Goal: Transaction & Acquisition: Purchase product/service

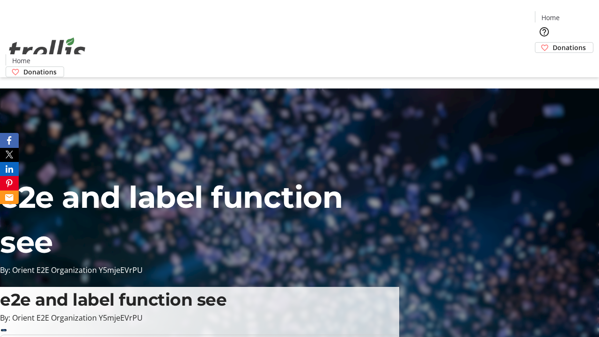
click at [552, 43] on span "Donations" at bounding box center [568, 48] width 33 height 10
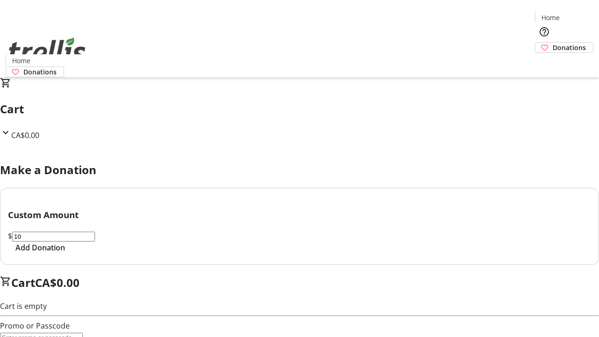
click at [65, 253] on span "Add Donation" at bounding box center [40, 247] width 50 height 11
select select "CA"
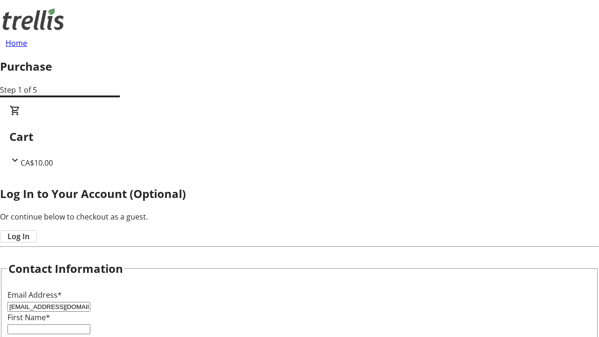
type input "[EMAIL_ADDRESS][DOMAIN_NAME]"
type input "Asha"
type input "[PERSON_NAME]"
type input "[STREET_ADDRESS][PERSON_NAME]"
type input "Kelowna"
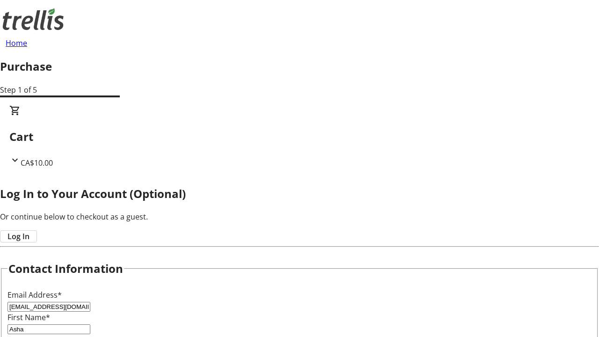
select select "BC"
type input "Kelowna"
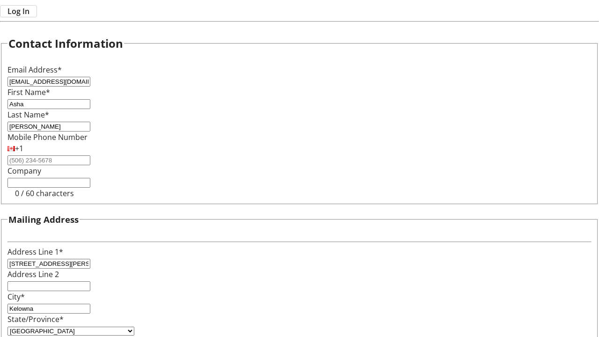
type input "V1Y 0C2"
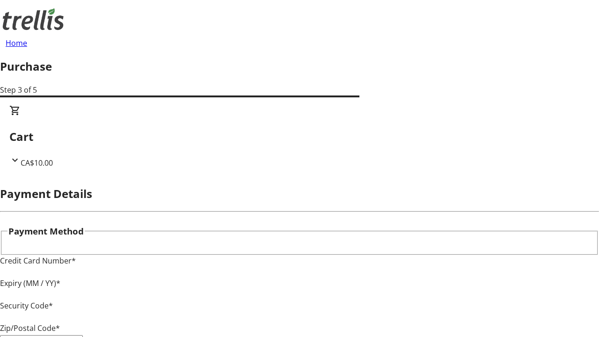
type input "V1Y 0C2"
